Goal: Task Accomplishment & Management: Manage account settings

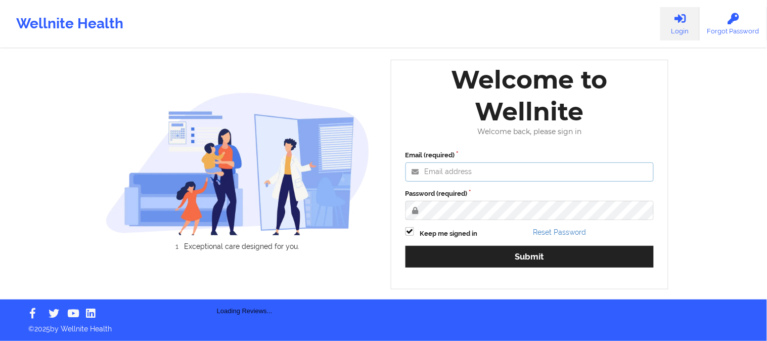
click at [474, 168] on input "Email (required)" at bounding box center [529, 171] width 249 height 19
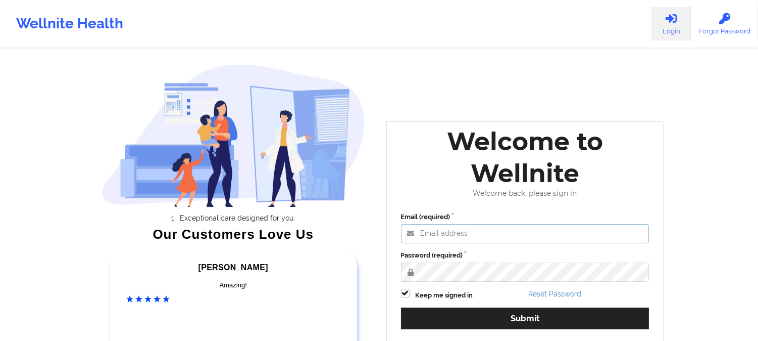
type input "mfuring@wellnite.com"
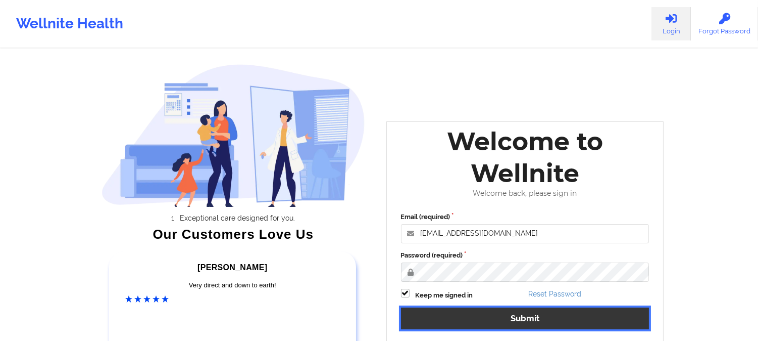
click at [518, 321] on button "Submit" at bounding box center [525, 318] width 249 height 22
click at [507, 319] on button "Submit" at bounding box center [525, 318] width 249 height 22
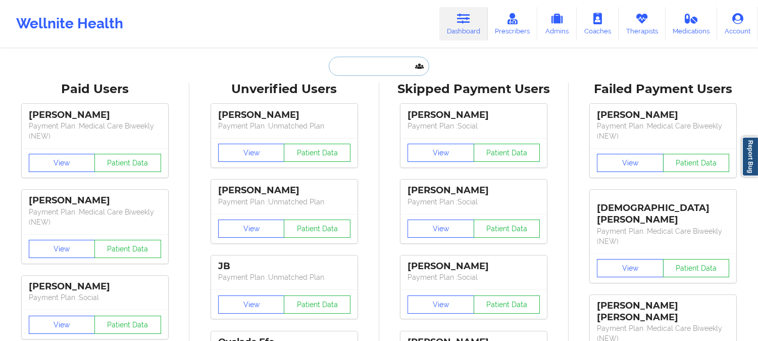
click at [374, 65] on input "text" at bounding box center [379, 66] width 100 height 19
paste input "antashiat@yahoo.com"
type input "antashiat@yahoo.com"
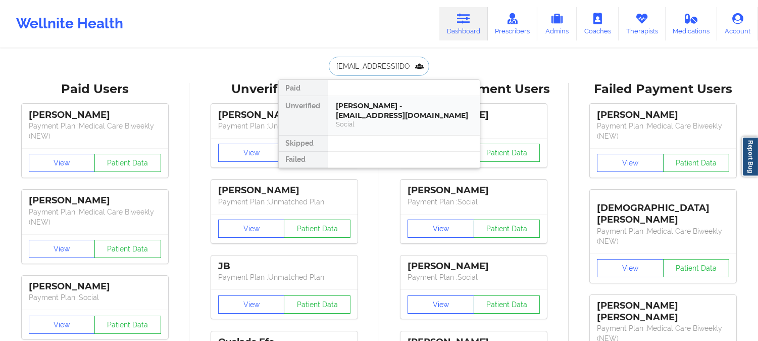
click at [389, 120] on div "Social" at bounding box center [404, 124] width 135 height 9
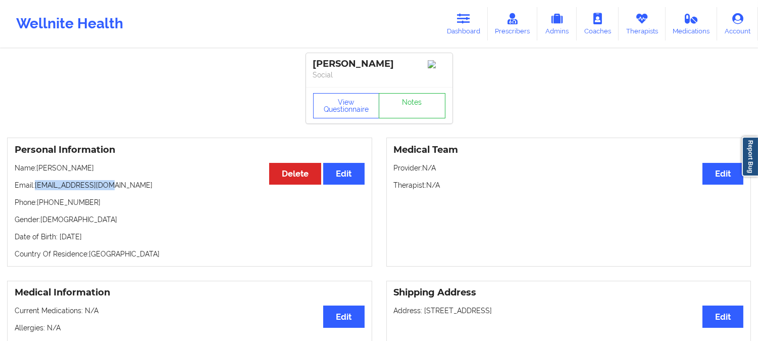
drag, startPoint x: 108, startPoint y: 187, endPoint x: 36, endPoint y: 187, distance: 72.3
click at [36, 187] on p "Email: antashiat@yahoo.com" at bounding box center [190, 185] width 350 height 10
copy p "antashiat@yahoo.com"
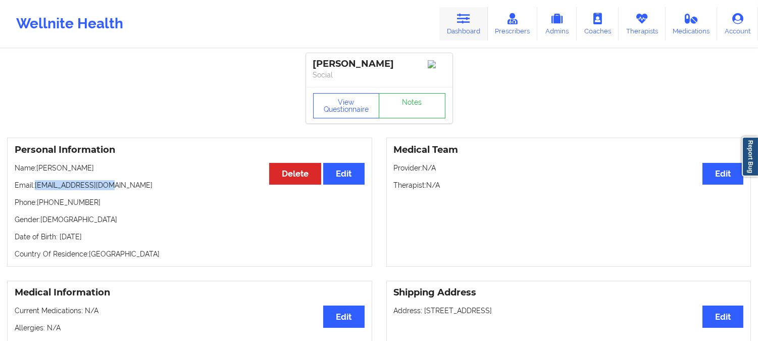
click at [462, 20] on icon at bounding box center [463, 18] width 13 height 11
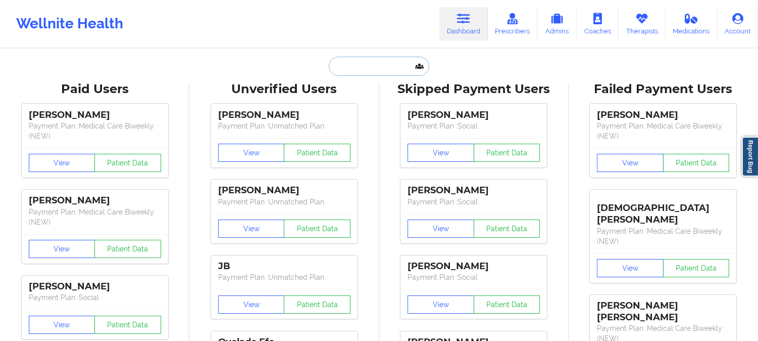
click at [368, 70] on input "text" at bounding box center [379, 66] width 100 height 19
paste input "KVL619931@GMAIL.COM"
type input "KVL619931@GMAIL.COM"
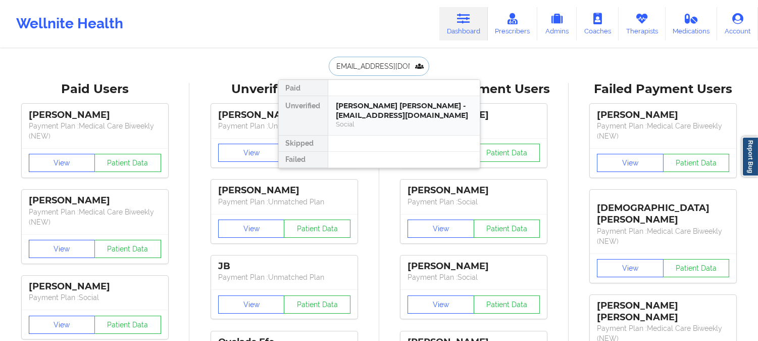
click at [364, 123] on div "Social" at bounding box center [404, 124] width 135 height 9
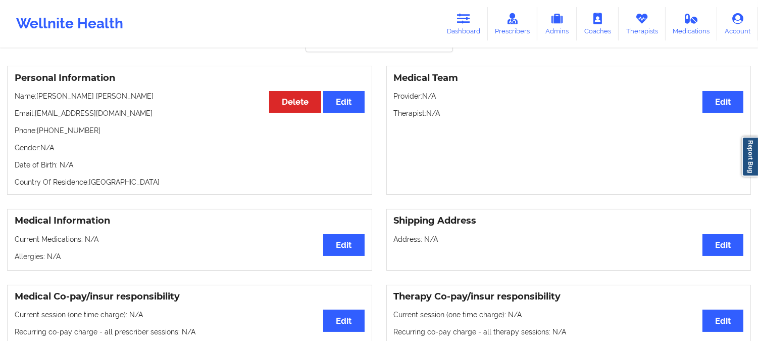
scroll to position [56, 0]
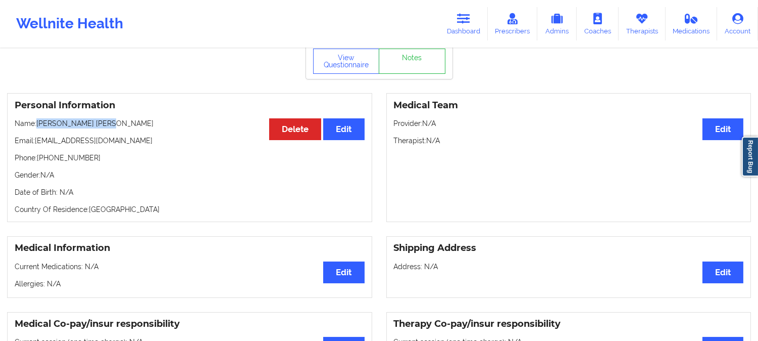
drag, startPoint x: 109, startPoint y: 112, endPoint x: 58, endPoint y: 117, distance: 51.3
click at [37, 118] on p "Name: Karen Vanessa lopez" at bounding box center [190, 123] width 350 height 10
copy p "Karen Vanessa lopez"
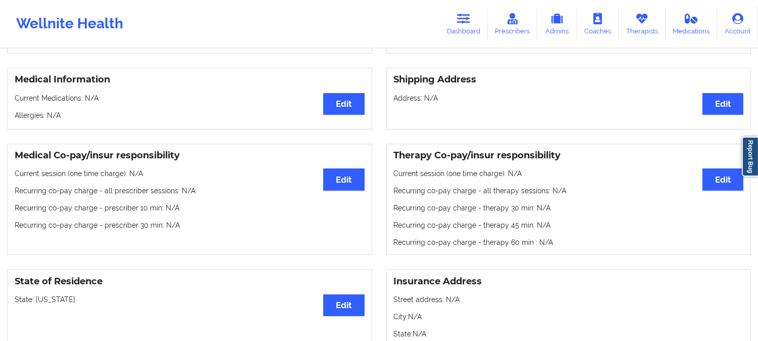
scroll to position [168, 0]
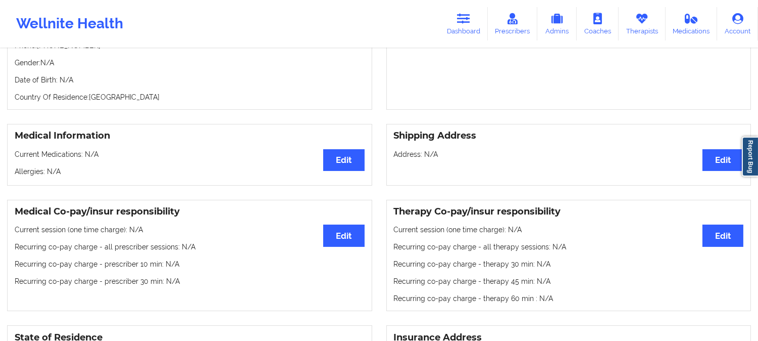
drag, startPoint x: 185, startPoint y: 137, endPoint x: 193, endPoint y: 120, distance: 19.0
click at [185, 137] on div "Medical Information Edit Current Medications: N/A Allergies: N/A" at bounding box center [189, 155] width 365 height 62
